Goal: Task Accomplishment & Management: Complete application form

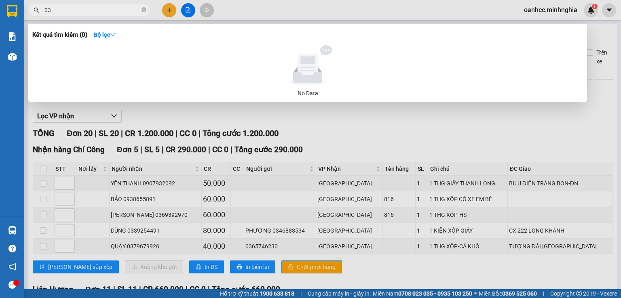
type input "03"
drag, startPoint x: 420, startPoint y: 118, endPoint x: 334, endPoint y: 118, distance: 85.7
click at [420, 118] on div at bounding box center [310, 149] width 621 height 298
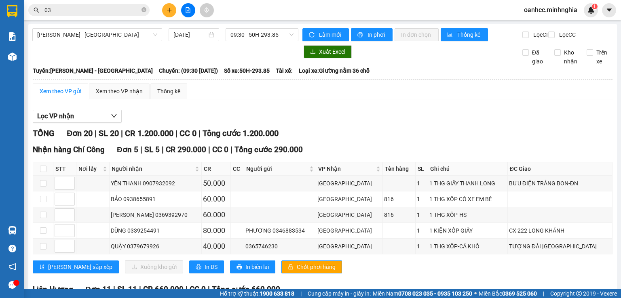
click at [172, 12] on button at bounding box center [169, 10] width 14 height 14
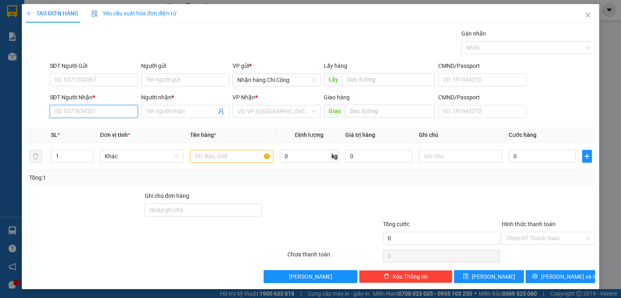
click at [85, 110] on input "SĐT Người Nhận *" at bounding box center [94, 111] width 88 height 13
type input "0779111294"
click at [167, 107] on input "Người nhận *" at bounding box center [181, 111] width 70 height 9
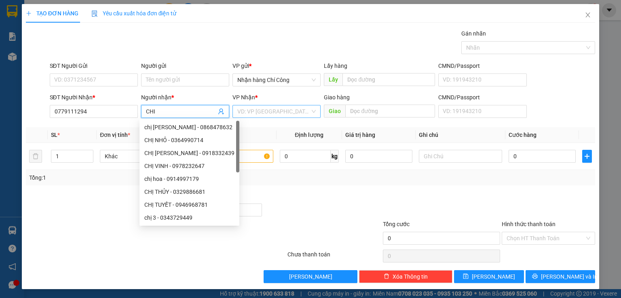
type input "CHI"
click at [289, 110] on input "search" at bounding box center [273, 112] width 73 height 12
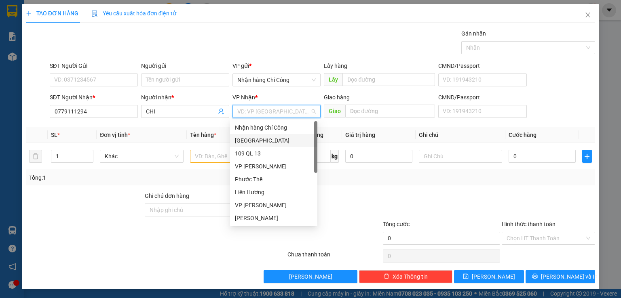
click at [257, 139] on div "[GEOGRAPHIC_DATA]" at bounding box center [274, 140] width 78 height 9
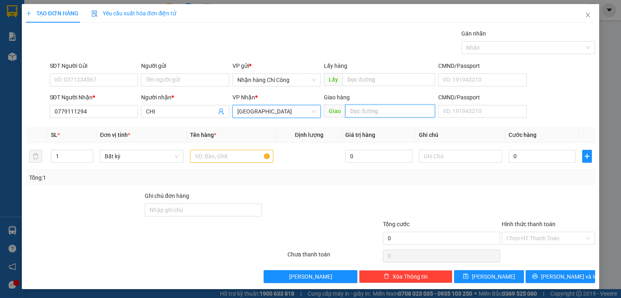
click at [396, 112] on input "text" at bounding box center [390, 111] width 90 height 13
click at [236, 160] on input "text" at bounding box center [231, 156] width 83 height 13
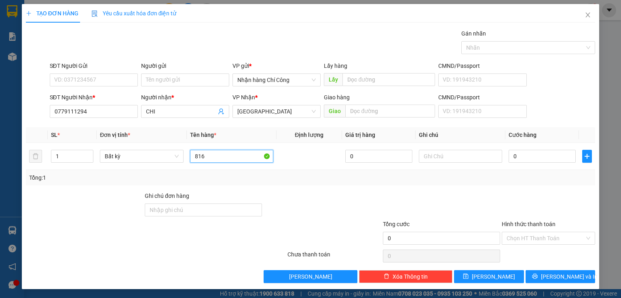
type input "816"
click at [450, 199] on div at bounding box center [441, 206] width 119 height 28
click at [441, 155] on input "text" at bounding box center [460, 156] width 83 height 13
type input "1 GIẤY ĐỒ ĂN"
click at [556, 162] on input "0" at bounding box center [542, 156] width 67 height 13
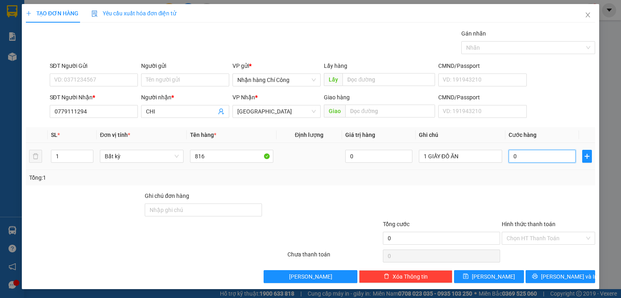
type input "4"
type input "40"
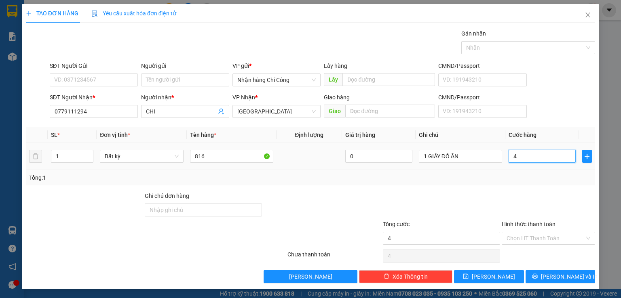
type input "40"
type input "400"
type input "4.000"
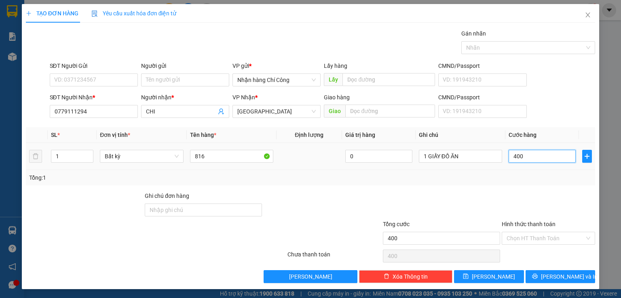
type input "4.000"
type input "40.000"
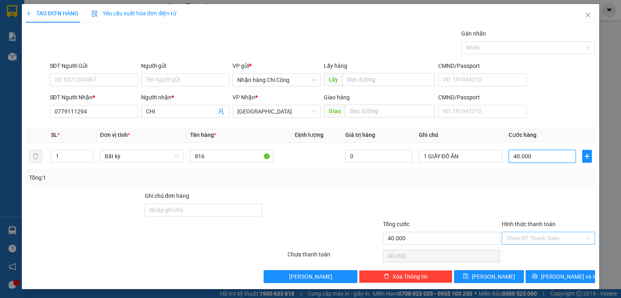
type input "40.000"
click at [530, 238] on input "Hình thức thanh toán" at bounding box center [546, 238] width 78 height 12
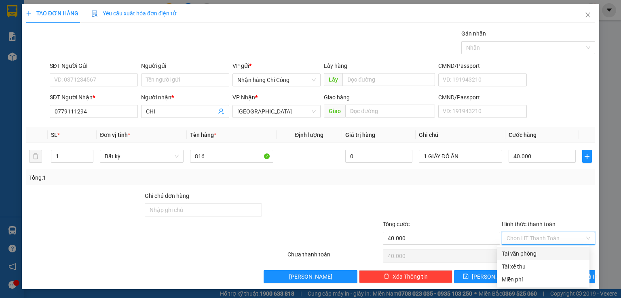
click at [529, 257] on div "Tại văn phòng" at bounding box center [543, 253] width 83 height 9
type input "0"
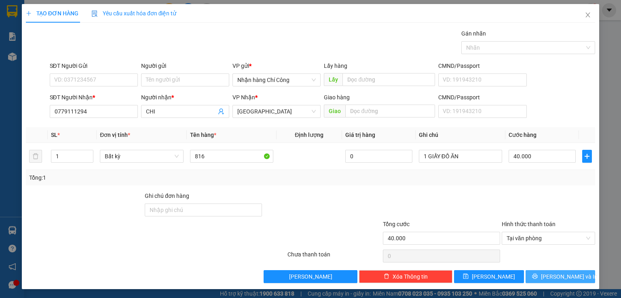
click at [576, 277] on button "[PERSON_NAME] và In" at bounding box center [561, 276] width 70 height 13
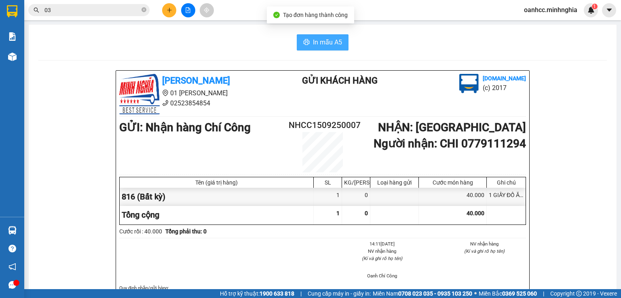
click at [331, 41] on span "In mẫu A5" at bounding box center [327, 42] width 29 height 10
